Goal: Task Accomplishment & Management: Manage account settings

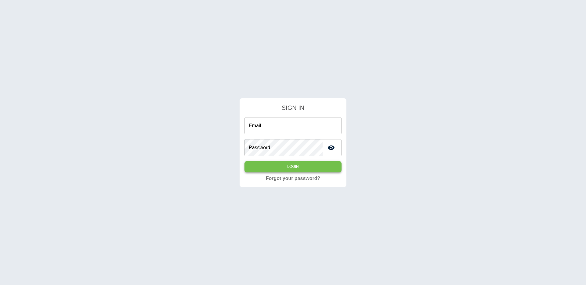
type input "**********"
click at [274, 169] on button "Login" at bounding box center [292, 166] width 97 height 11
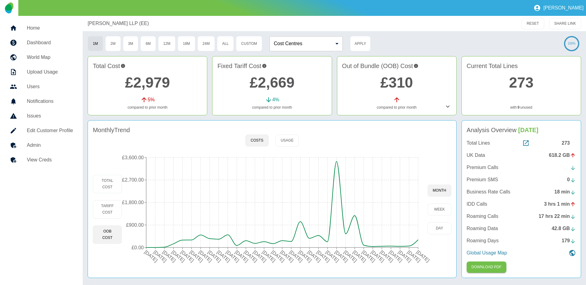
click at [260, 116] on div "Total Cost £2,979 5 % compared to prior month Fixed Tariff Cost £2,669 4 % comp…" at bounding box center [334, 87] width 493 height 62
click at [39, 30] on h5 "Home" at bounding box center [50, 27] width 46 height 7
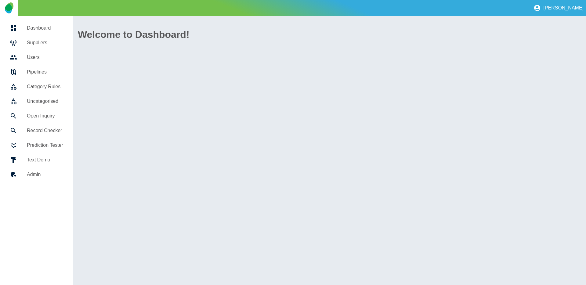
click at [41, 42] on h5 "Suppliers" at bounding box center [45, 42] width 36 height 7
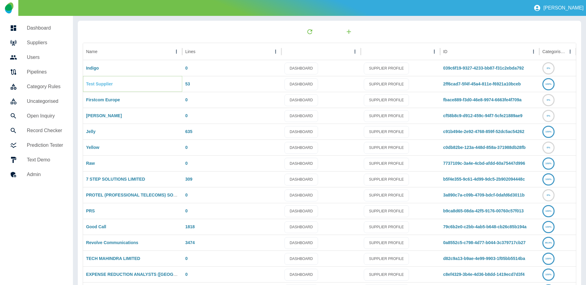
click at [103, 86] on link "Test Supplier" at bounding box center [99, 83] width 27 height 5
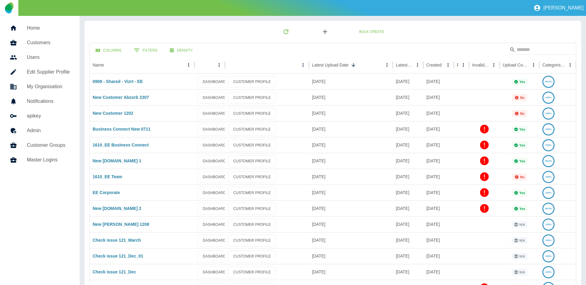
click at [325, 30] on icon "button" at bounding box center [325, 32] width 4 height 4
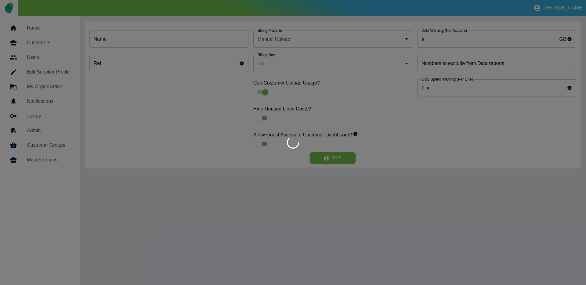
type input "*"
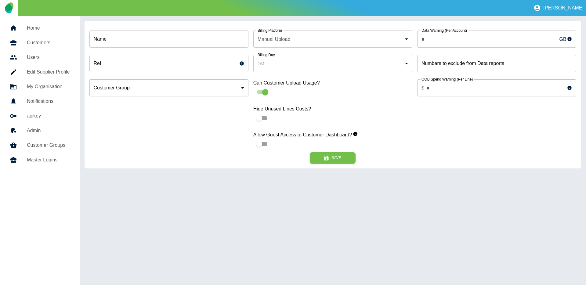
click at [163, 42] on input "Name" at bounding box center [168, 39] width 159 height 17
type input "******"
click at [43, 29] on h5 "Home" at bounding box center [48, 27] width 43 height 7
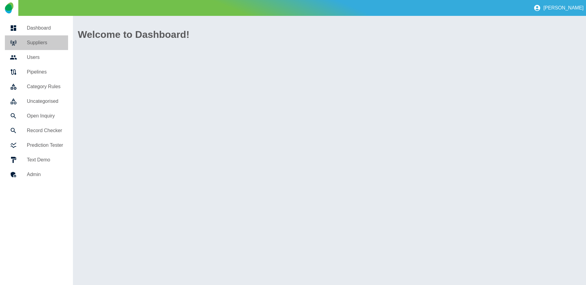
click at [40, 40] on h5 "Suppliers" at bounding box center [45, 42] width 36 height 7
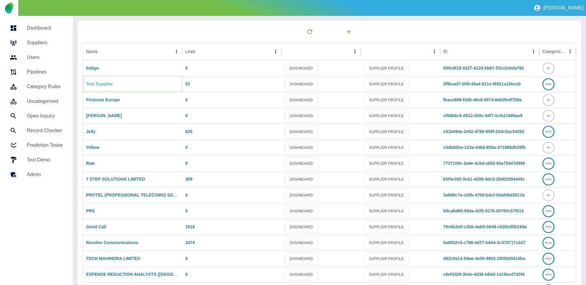
click at [109, 85] on link "Test Supplier" at bounding box center [99, 83] width 27 height 5
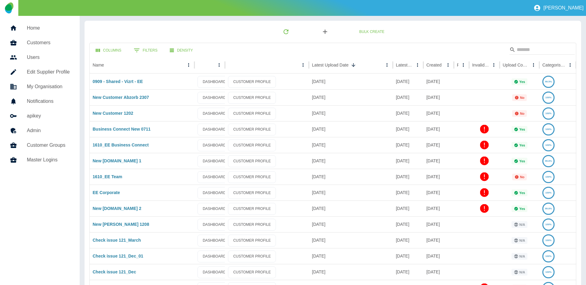
click at [326, 34] on icon "button" at bounding box center [324, 31] width 7 height 7
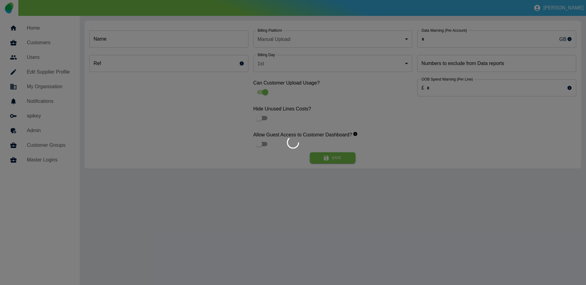
type input "*"
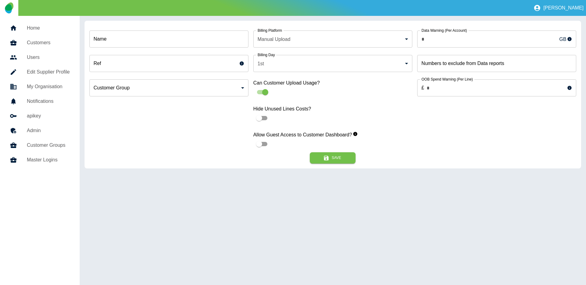
click at [155, 38] on input "Name" at bounding box center [168, 39] width 159 height 17
drag, startPoint x: 103, startPoint y: 38, endPoint x: 83, endPoint y: 38, distance: 20.8
click at [83, 38] on div "Name ****** Name Ref Ref Customer Group ​ Customer Group Billing Platform Manua…" at bounding box center [333, 150] width 506 height 269
click at [123, 41] on input "******" at bounding box center [168, 39] width 159 height 17
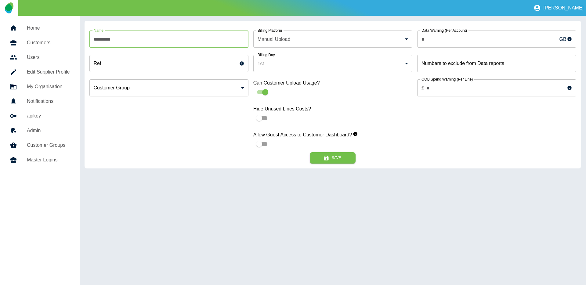
paste input "**********"
type input "**********"
click at [340, 157] on button "Save" at bounding box center [333, 157] width 46 height 11
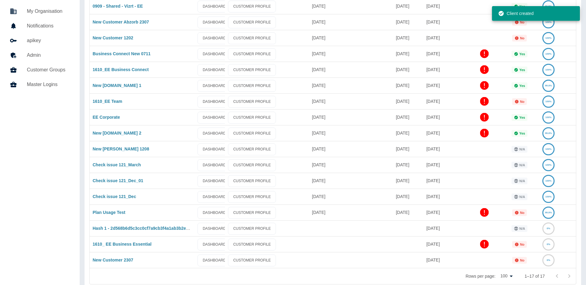
scroll to position [74, 0]
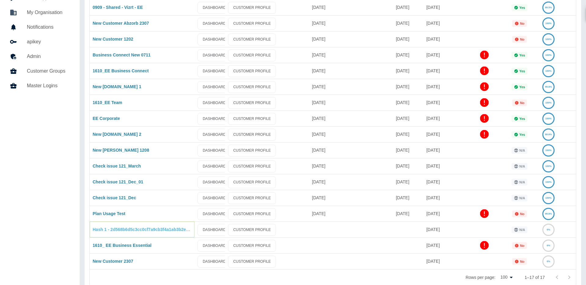
click at [124, 228] on link "Hash 1 - 2d568b6d5c3cc0cf7a9cb3f4a1ab3b2ec9e41d3a" at bounding box center [149, 229] width 113 height 5
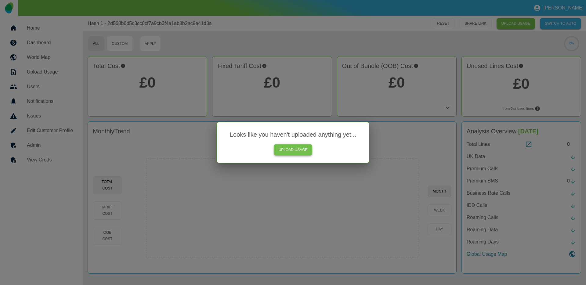
click at [291, 150] on link "UPLOAD USAGE" at bounding box center [293, 149] width 39 height 11
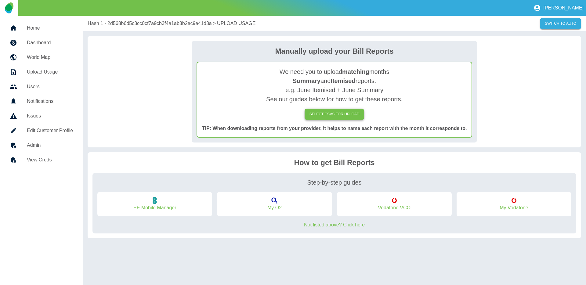
click at [327, 113] on label "SELECT CSVs FOR UPLOAD" at bounding box center [335, 114] width 60 height 11
click at [0, 0] on input "SELECT CSVs FOR UPLOAD" at bounding box center [0, 0] width 0 height 0
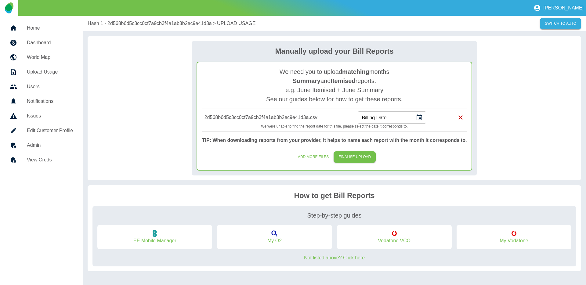
click at [380, 121] on input "Billing Date" at bounding box center [384, 117] width 53 height 12
click at [424, 119] on button "Choose date" at bounding box center [419, 117] width 12 height 12
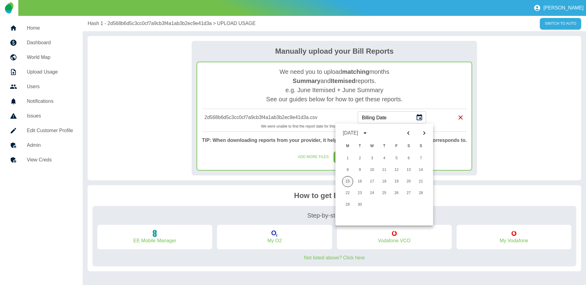
click at [345, 181] on button "15" at bounding box center [347, 181] width 11 height 11
type input "**********"
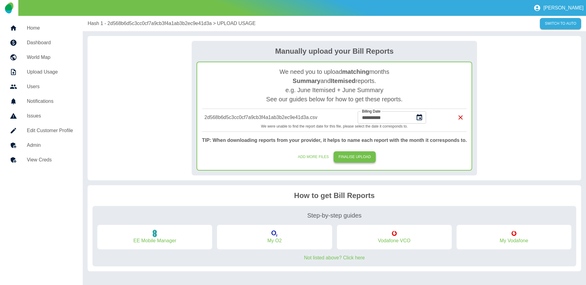
click at [348, 158] on button "FINALISE UPLOAD" at bounding box center [355, 156] width 42 height 11
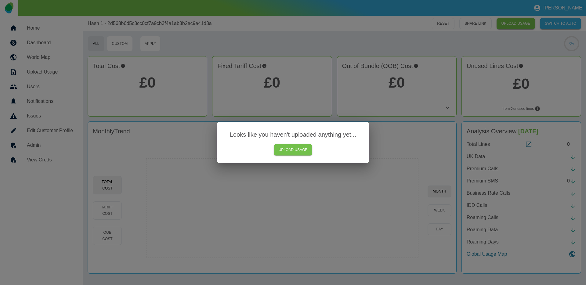
click at [319, 26] on div at bounding box center [293, 142] width 586 height 285
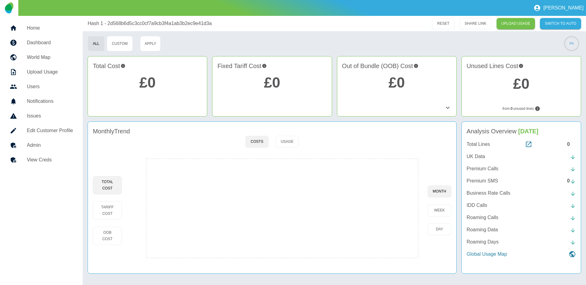
click at [321, 37] on div "All Custom Apply" at bounding box center [324, 43] width 472 height 15
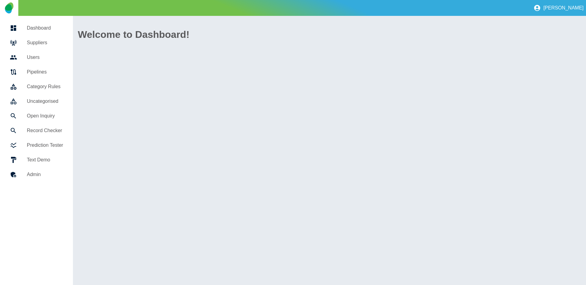
click at [43, 40] on h5 "Suppliers" at bounding box center [45, 42] width 36 height 7
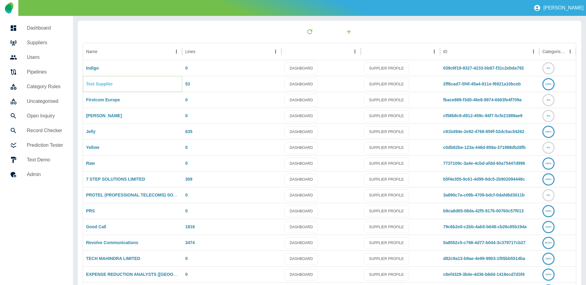
click at [97, 85] on link "Test Supplier" at bounding box center [99, 83] width 27 height 5
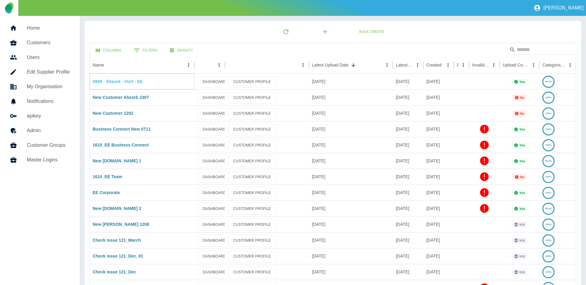
click at [111, 81] on link "0909 - Shared - Vizrt - EE" at bounding box center [118, 81] width 50 height 5
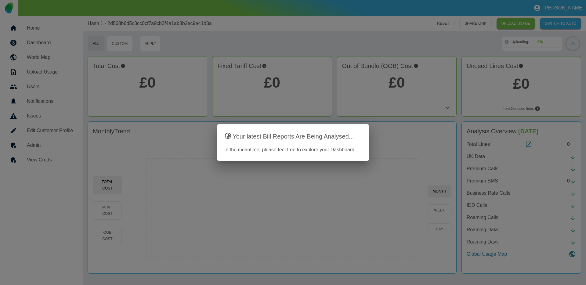
click at [385, 39] on div at bounding box center [293, 142] width 586 height 285
click at [353, 37] on div at bounding box center [293, 142] width 586 height 285
click at [330, 39] on div at bounding box center [293, 142] width 586 height 285
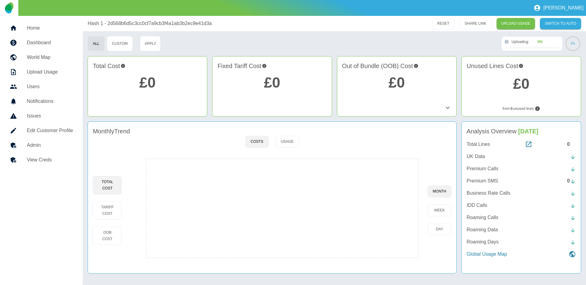
click at [358, 49] on div "All Custom Apply" at bounding box center [294, 43] width 412 height 15
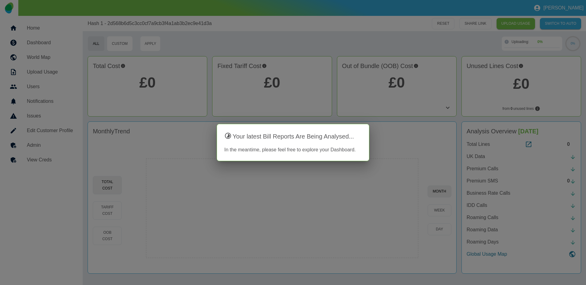
click at [274, 49] on div at bounding box center [293, 142] width 586 height 285
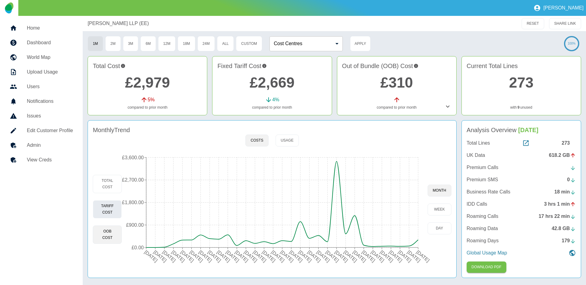
click at [103, 205] on button "Tariff Cost" at bounding box center [107, 209] width 29 height 18
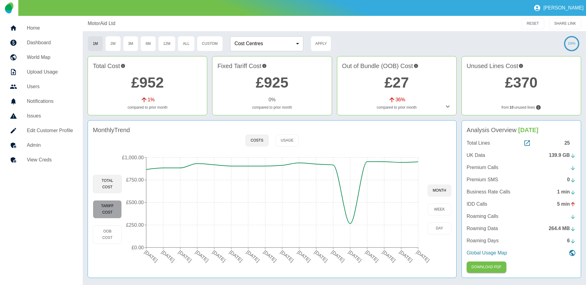
click at [110, 205] on button "Tariff Cost" at bounding box center [107, 209] width 29 height 18
click at [219, 47] on button "Custom" at bounding box center [210, 43] width 26 height 15
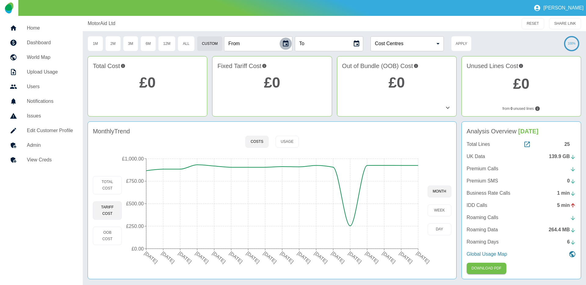
click at [285, 44] on icon "Choose date" at bounding box center [285, 43] width 5 height 6
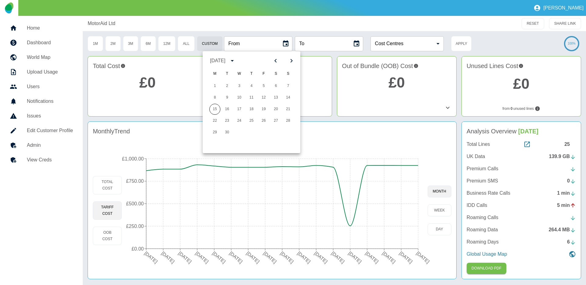
click at [225, 60] on div "September 2025" at bounding box center [217, 60] width 15 height 7
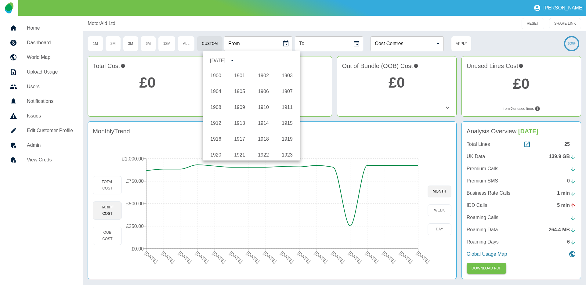
scroll to position [453, 0]
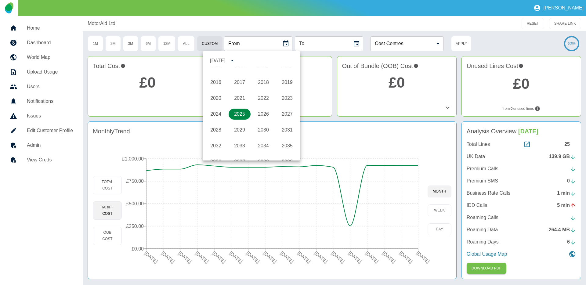
click at [234, 111] on button "2025" at bounding box center [240, 114] width 22 height 11
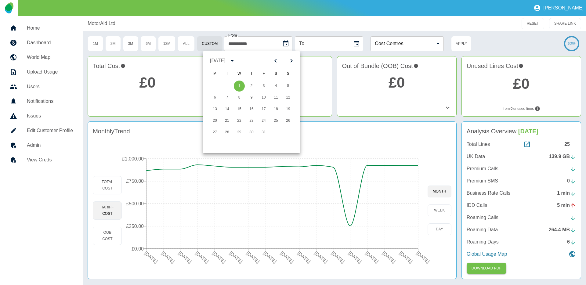
click at [216, 59] on div "January 2025" at bounding box center [217, 60] width 15 height 7
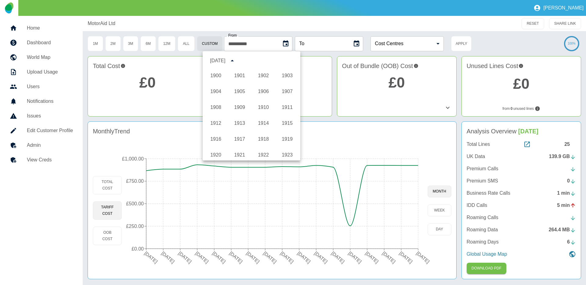
scroll to position [453, 0]
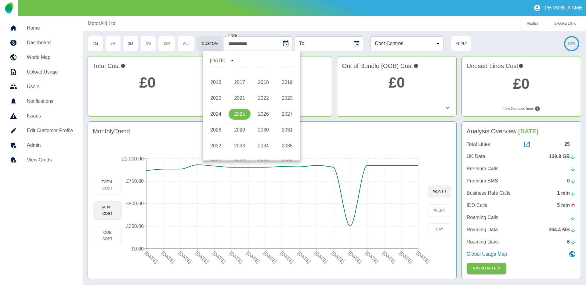
click at [224, 60] on div "January 2025" at bounding box center [217, 60] width 15 height 7
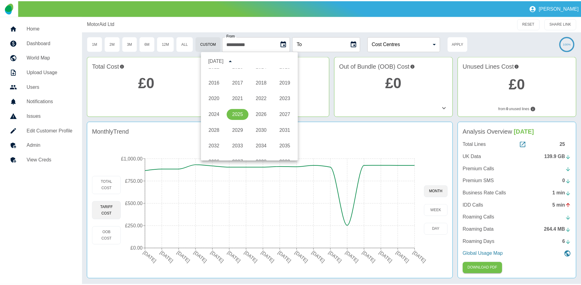
scroll to position [0, 0]
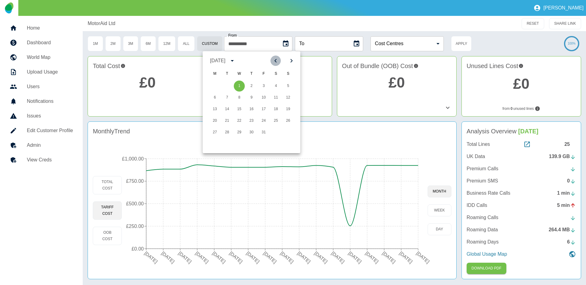
click at [278, 60] on icon "Previous month" at bounding box center [275, 60] width 7 height 7
click at [294, 61] on icon "Next month" at bounding box center [291, 60] width 7 height 7
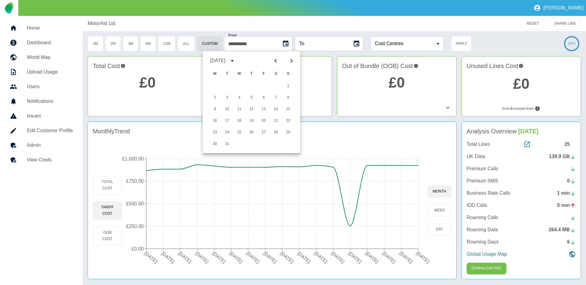
click at [294, 61] on icon "Next month" at bounding box center [291, 60] width 7 height 7
click at [227, 82] on button "1" at bounding box center [227, 86] width 11 height 11
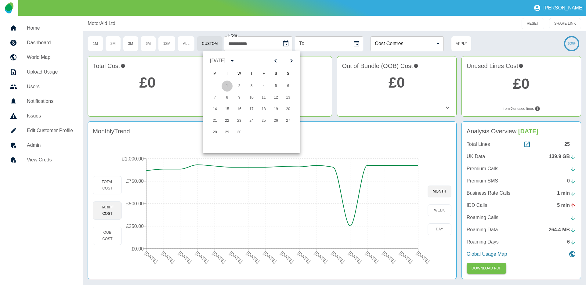
type input "**********"
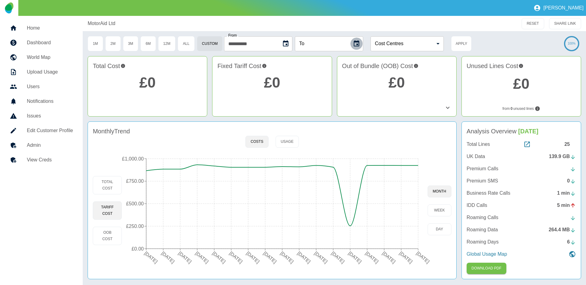
click at [360, 43] on icon "Choose date" at bounding box center [356, 43] width 7 height 7
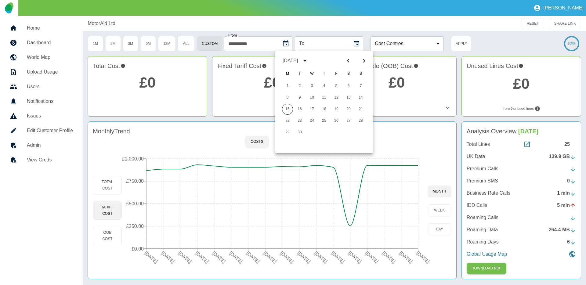
click at [349, 60] on icon "Previous month" at bounding box center [348, 60] width 7 height 7
click at [350, 60] on icon "Previous month" at bounding box center [348, 60] width 7 height 7
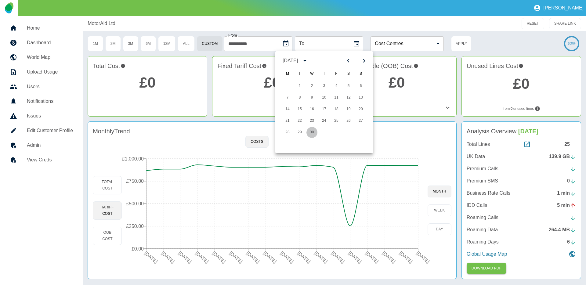
click at [313, 133] on button "30" at bounding box center [311, 132] width 11 height 11
type input "**********"
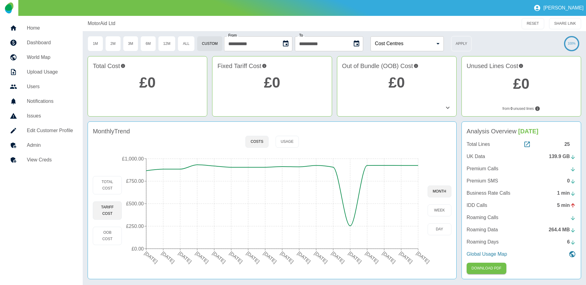
click at [460, 40] on button "Apply" at bounding box center [461, 43] width 20 height 15
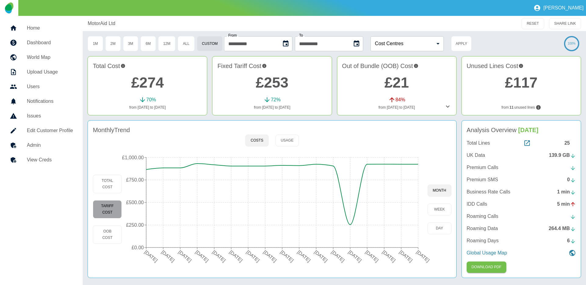
click at [117, 213] on button "Tariff Cost" at bounding box center [107, 209] width 29 height 18
click at [341, 281] on div "**********" at bounding box center [334, 150] width 503 height 269
click at [526, 22] on button "RESET" at bounding box center [533, 23] width 23 height 11
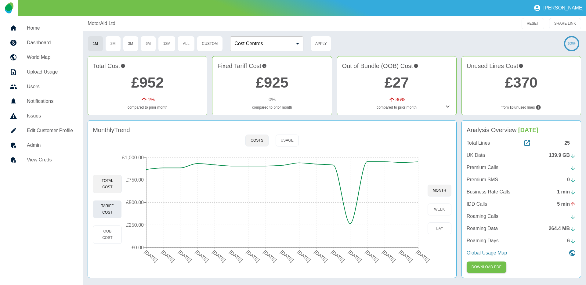
click at [104, 208] on button "Tariff Cost" at bounding box center [107, 209] width 29 height 18
click at [215, 42] on button "Custom" at bounding box center [210, 43] width 26 height 15
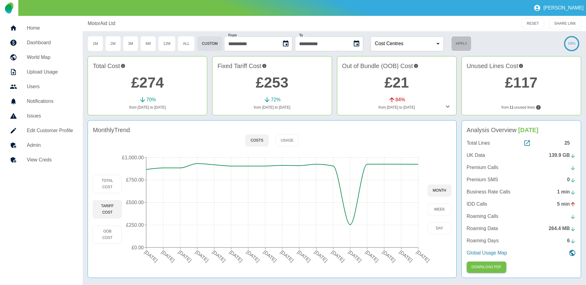
click at [466, 44] on button "Apply" at bounding box center [461, 43] width 20 height 15
click at [110, 233] on button "OOB Cost" at bounding box center [107, 235] width 29 height 18
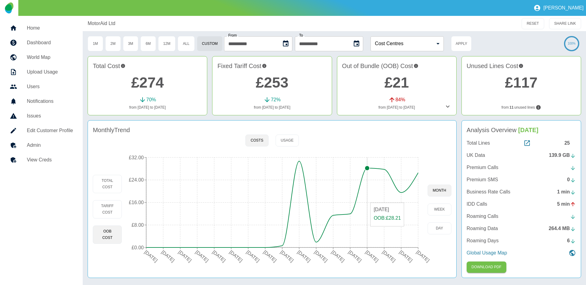
click at [445, 110] on icon at bounding box center [447, 106] width 7 height 7
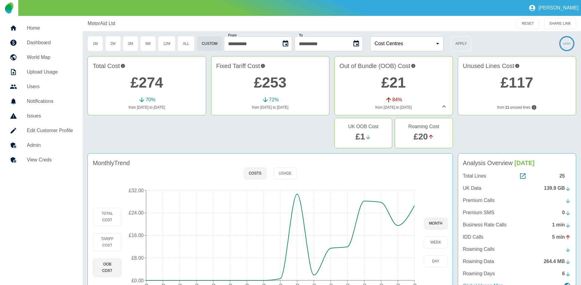
click at [459, 47] on button "Apply" at bounding box center [461, 43] width 20 height 15
click at [521, 23] on button "RESET" at bounding box center [528, 23] width 23 height 11
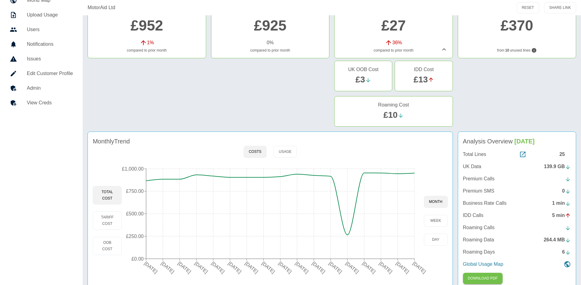
scroll to position [66, 0]
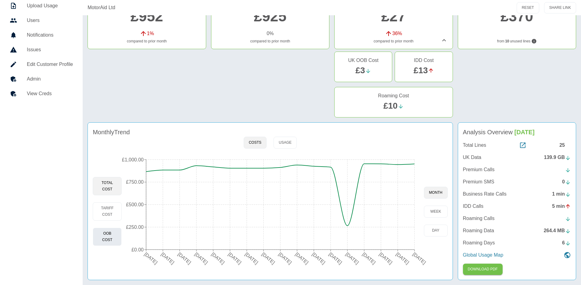
click at [110, 240] on button "OOB Cost" at bounding box center [107, 237] width 29 height 18
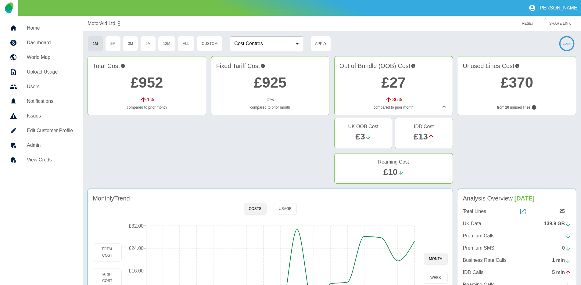
click at [449, 105] on div "Out of Bundle (OOB) Cost £27 36 % compared to prior month" at bounding box center [393, 85] width 118 height 59
click at [445, 105] on icon at bounding box center [444, 106] width 7 height 7
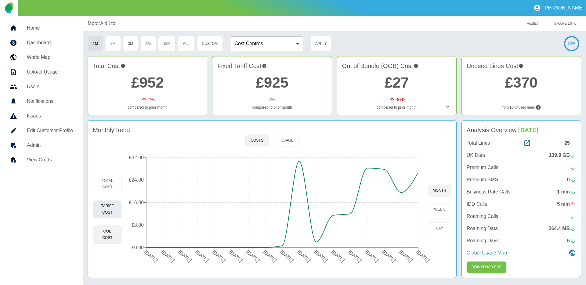
click at [103, 214] on button "Tariff Cost" at bounding box center [107, 209] width 29 height 18
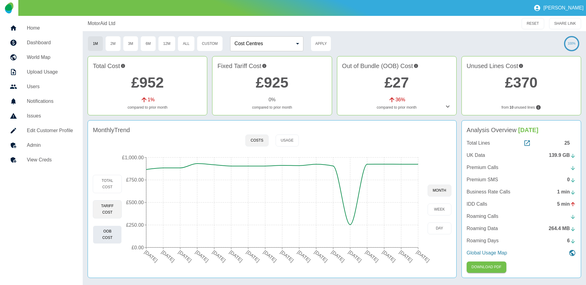
click at [103, 234] on button "OOB Cost" at bounding box center [107, 235] width 29 height 18
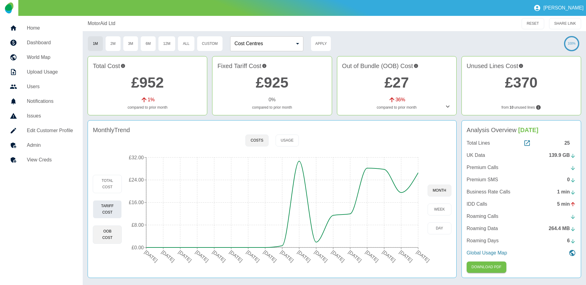
click at [106, 206] on button "Tariff Cost" at bounding box center [107, 209] width 29 height 18
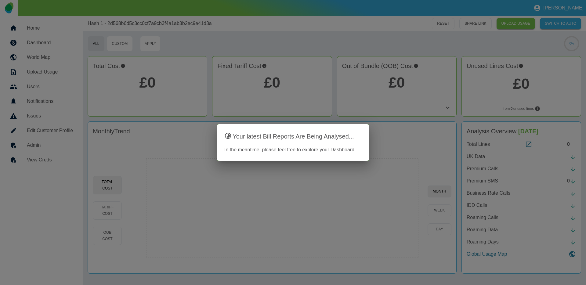
click at [55, 129] on div at bounding box center [293, 142] width 586 height 285
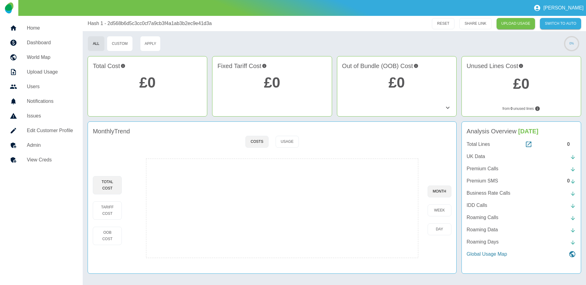
click at [53, 133] on h5 "Edit Customer Profile" at bounding box center [50, 130] width 46 height 7
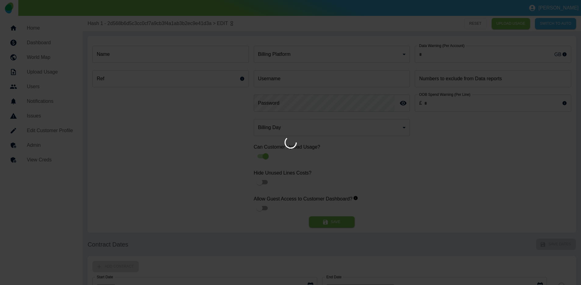
type input "*"
type input "**********"
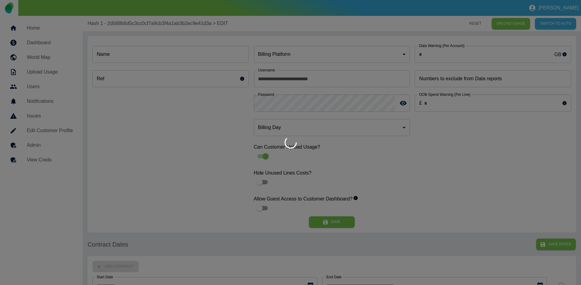
type input "**********"
type input "*"
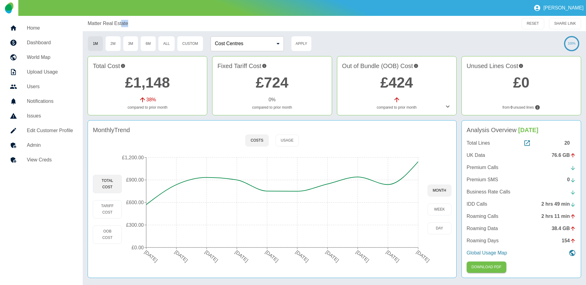
drag, startPoint x: 131, startPoint y: 25, endPoint x: 121, endPoint y: 25, distance: 9.5
click at [121, 25] on div "Matter Real Estate" at bounding box center [266, 23] width 356 height 7
click at [151, 26] on div "Matter Real Estate" at bounding box center [266, 23] width 356 height 7
drag, startPoint x: 142, startPoint y: 23, endPoint x: 86, endPoint y: 24, distance: 55.9
click at [86, 24] on div "Matter Real Estate RESET SHARE LINK" at bounding box center [334, 23] width 503 height 15
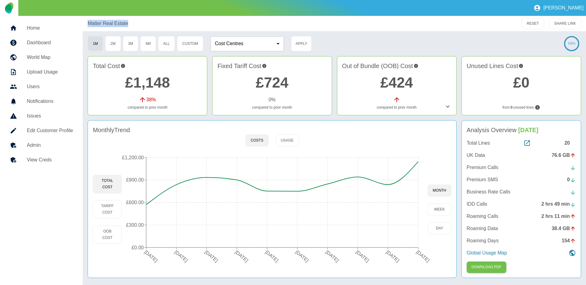
copy p "Matter Real Estate"
click at [114, 208] on button "Tariff Cost" at bounding box center [107, 209] width 29 height 18
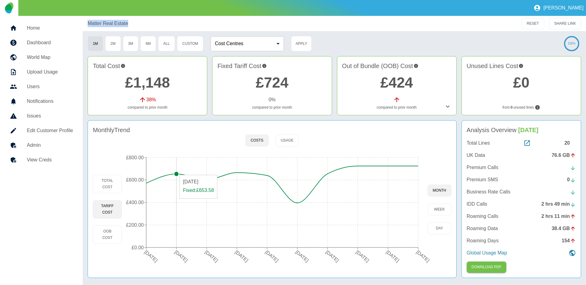
type button "fixed"
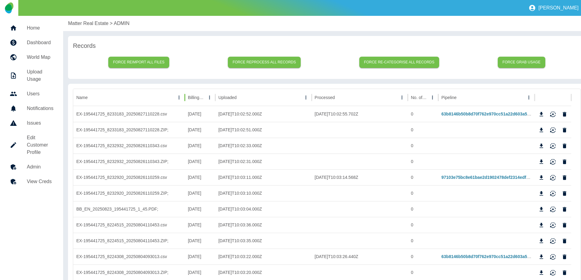
click at [183, 98] on div at bounding box center [184, 97] width 3 height 17
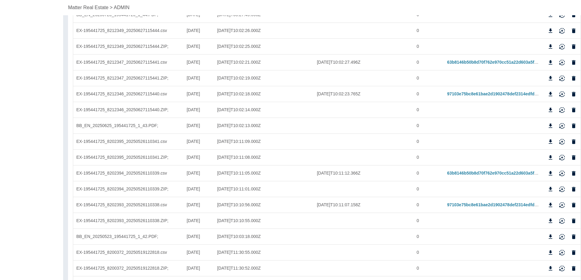
scroll to position [800, 0]
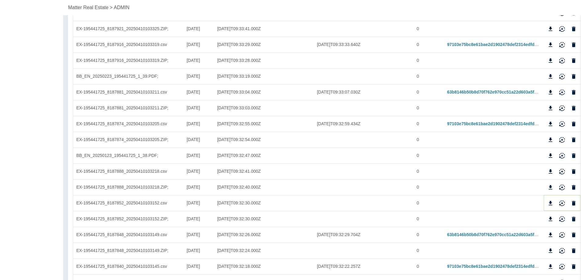
click at [552, 204] on icon "Download" at bounding box center [551, 204] width 6 height 6
drag, startPoint x: 63, startPoint y: 8, endPoint x: 108, endPoint y: 6, distance: 44.9
click at [108, 6] on div "Home Dashboard World Map Upload Usage Users Notifications Issues Edit Customer …" at bounding box center [290, 171] width 581 height 1911
copy p "Matter Real Estate"
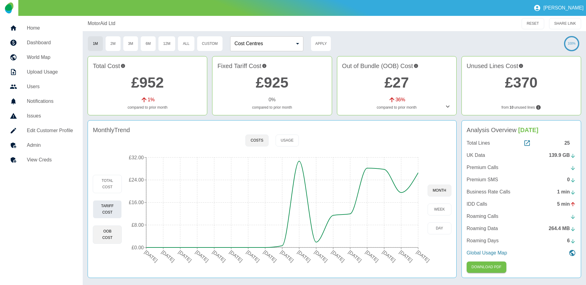
click at [115, 204] on button "Tariff Cost" at bounding box center [107, 209] width 29 height 18
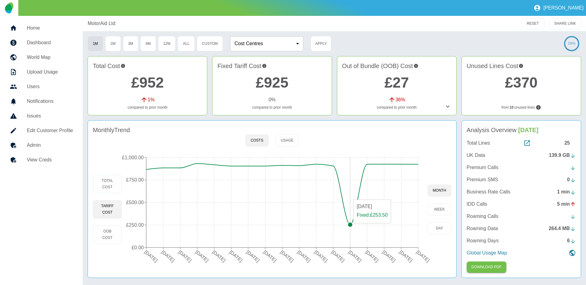
type button "fixed"
